Goal: Information Seeking & Learning: Understand process/instructions

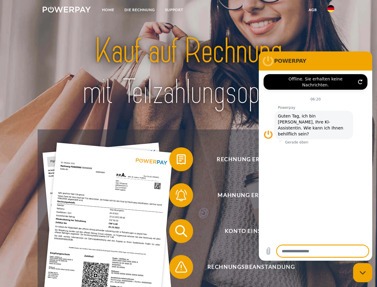
click at [67, 10] on img at bounding box center [67, 10] width 48 height 6
click at [331, 10] on img at bounding box center [330, 8] width 7 height 7
click at [313, 10] on link "agb" at bounding box center [313, 9] width 19 height 11
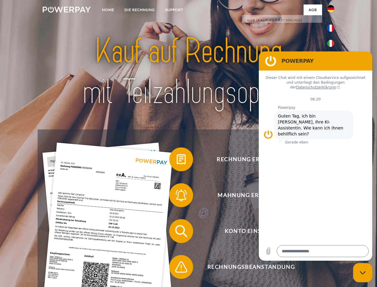
click at [177, 160] on span at bounding box center [172, 159] width 30 height 30
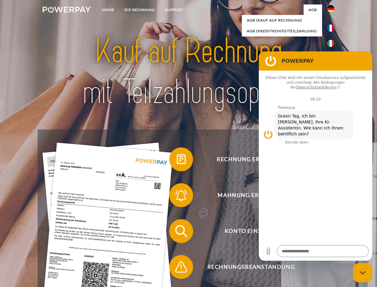
click at [177, 196] on span at bounding box center [172, 195] width 30 height 30
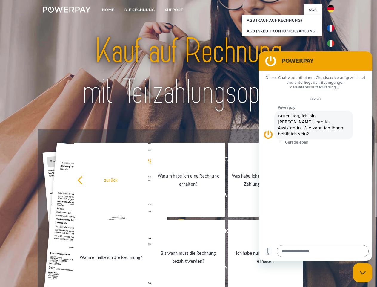
click at [177, 232] on link "Bis wann muss die Rechnung bezahlt werden?" at bounding box center [188, 256] width 74 height 75
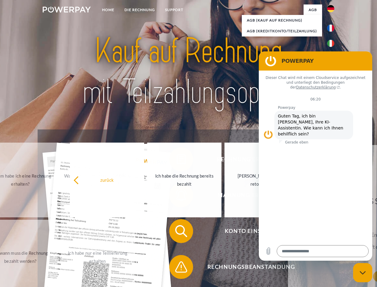
click at [177, 268] on span at bounding box center [172, 267] width 30 height 30
click at [363, 272] on icon "Messaging-Fenster schließen" at bounding box center [363, 273] width 6 height 4
type textarea "*"
